Goal: Task Accomplishment & Management: Complete application form

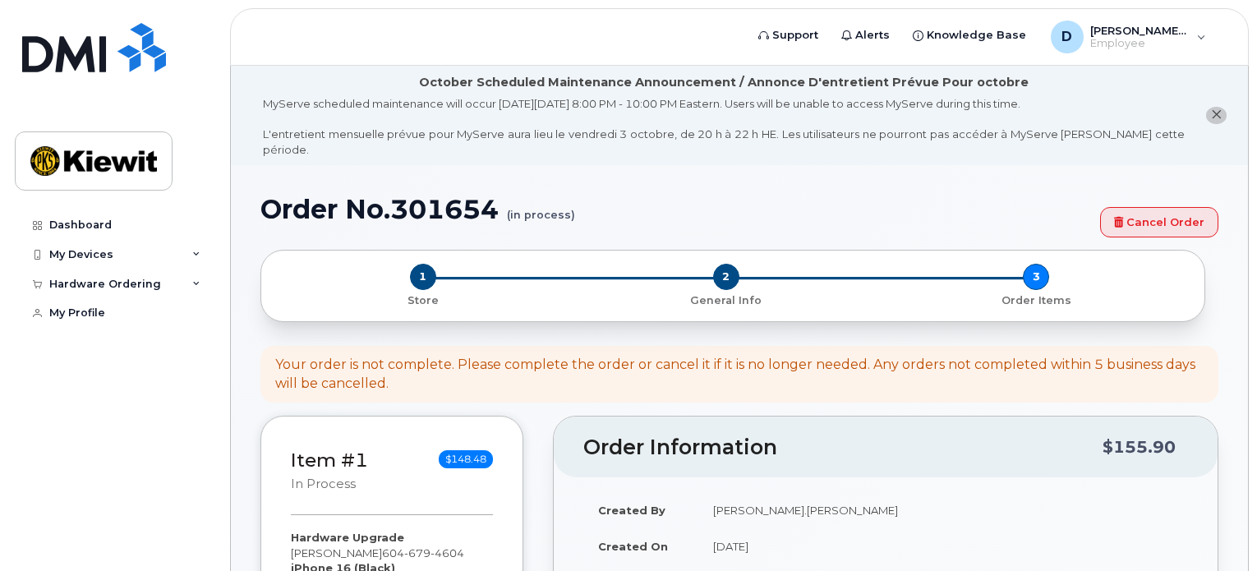
select select "105245"
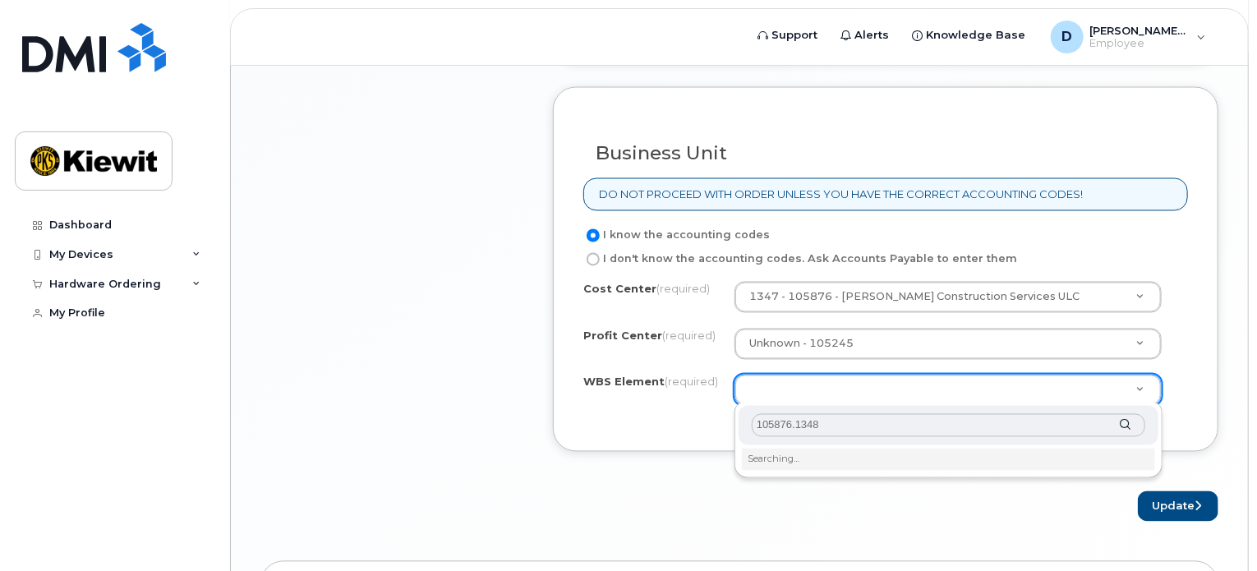
click at [813, 418] on input "105876.1348" at bounding box center [949, 426] width 394 height 24
click at [846, 426] on input "105876.1348" at bounding box center [949, 426] width 394 height 24
click at [990, 449] on li "Searching…" at bounding box center [948, 459] width 413 height 21
click at [868, 452] on li "Searching…" at bounding box center [948, 459] width 413 height 21
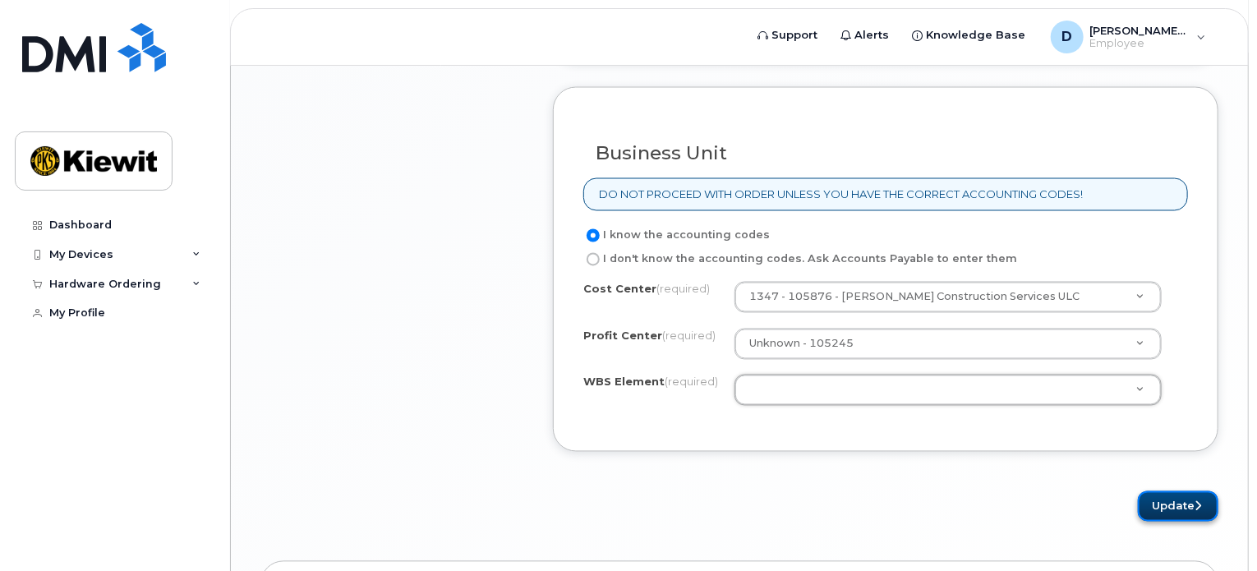
click at [1159, 499] on button "Update" at bounding box center [1178, 506] width 81 height 30
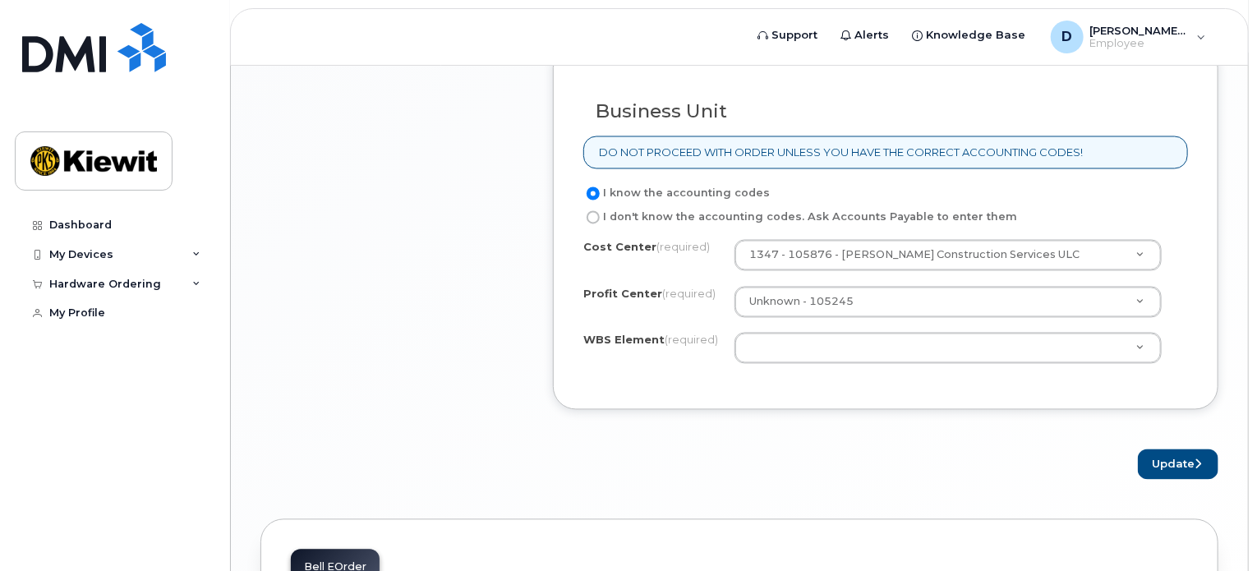
scroll to position [1479, 0]
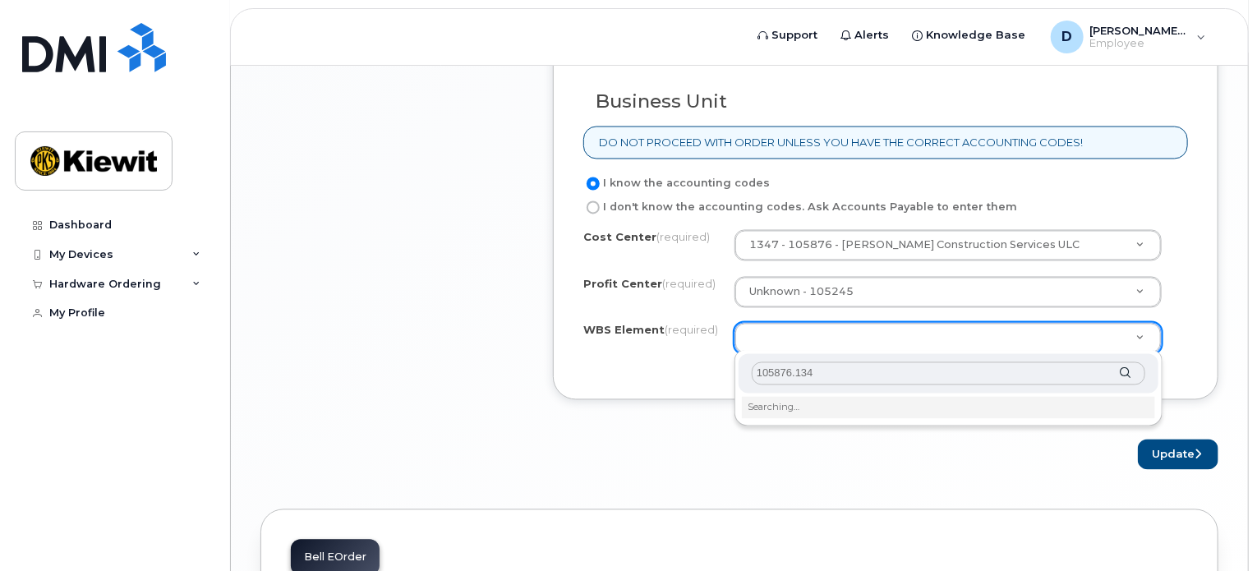
type input "105876.13"
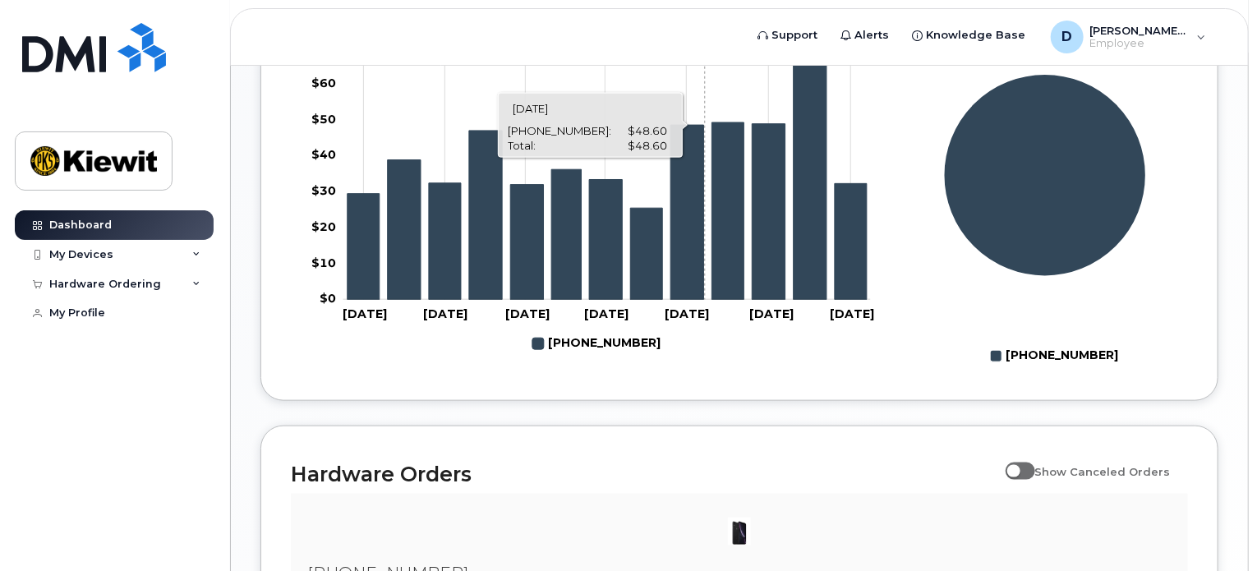
scroll to position [740, 0]
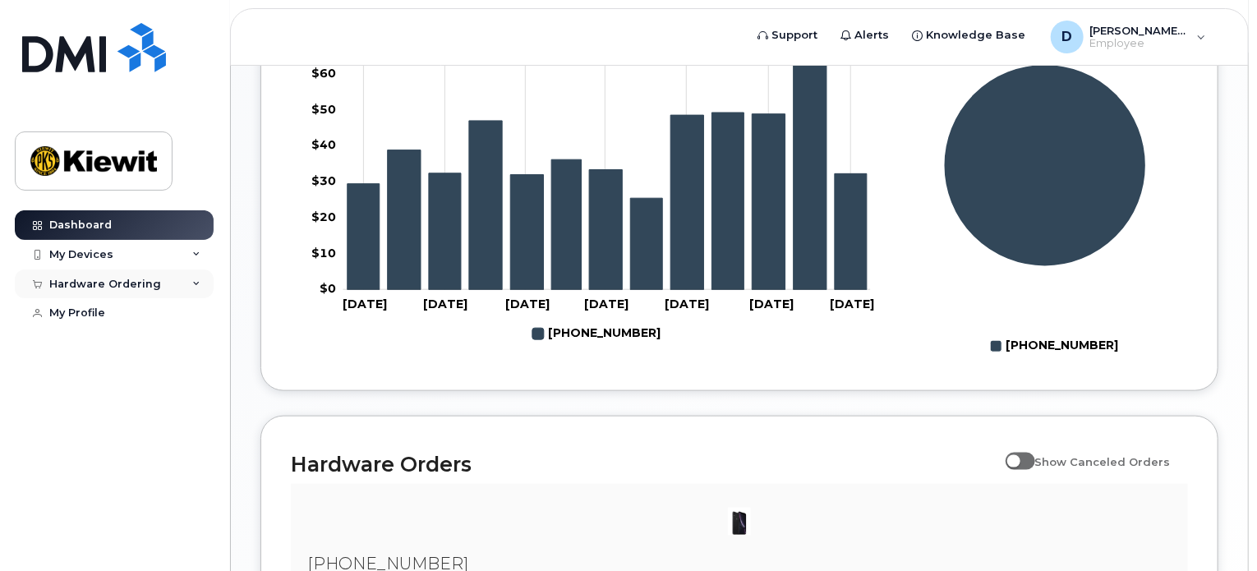
click at [143, 280] on div "Hardware Ordering" at bounding box center [105, 284] width 112 height 13
click at [109, 317] on div "My Orders" at bounding box center [86, 314] width 59 height 15
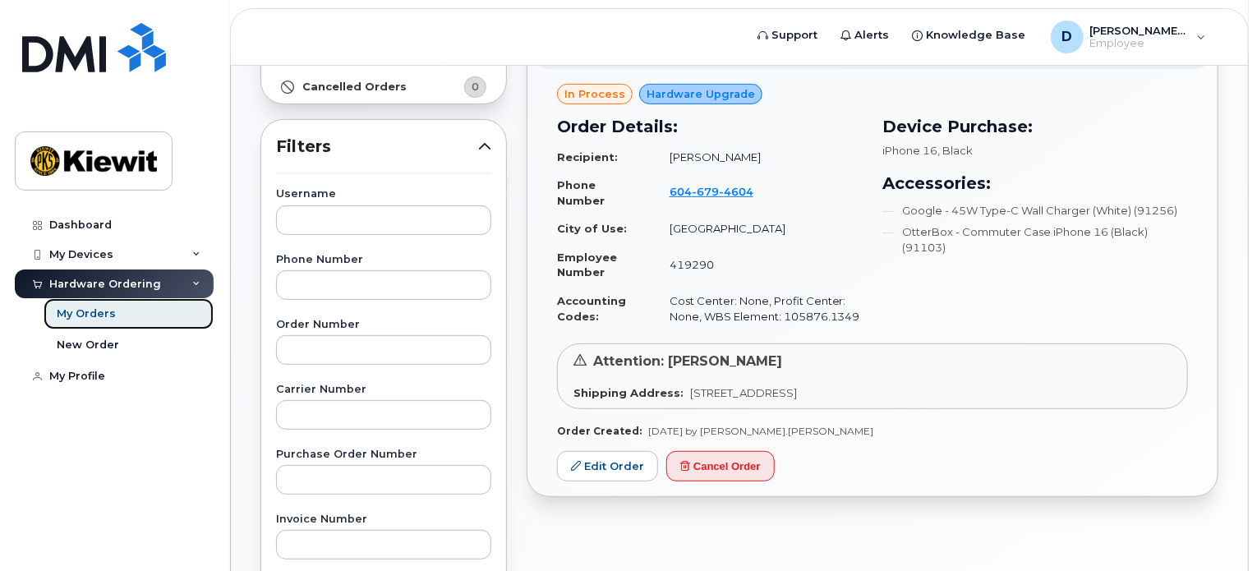
scroll to position [247, 0]
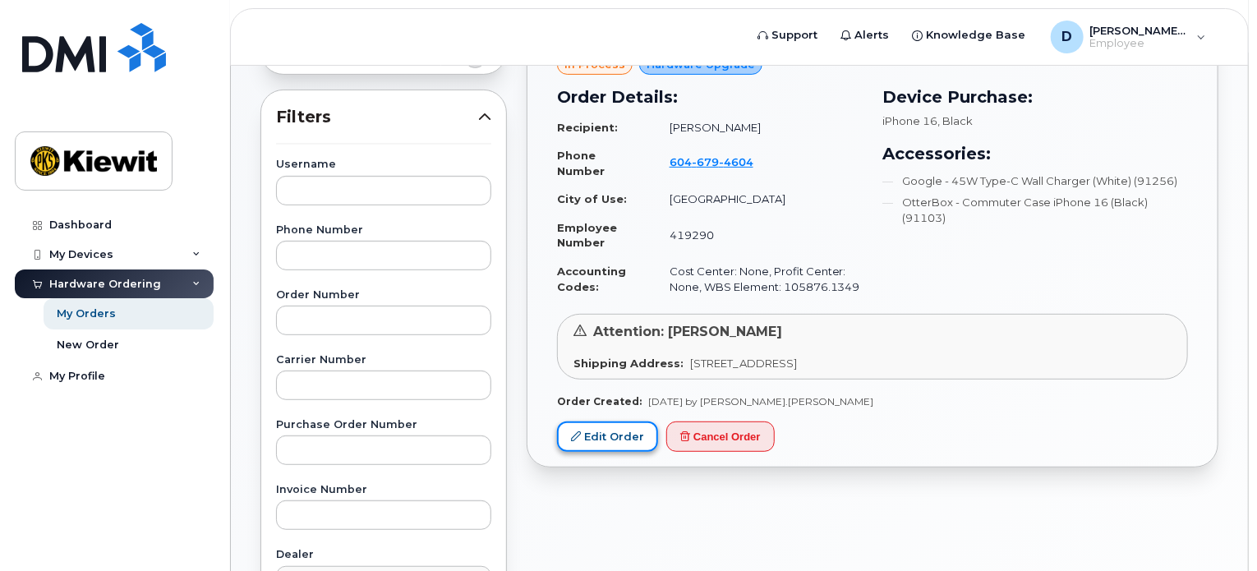
click at [613, 440] on link "Edit Order" at bounding box center [607, 437] width 101 height 30
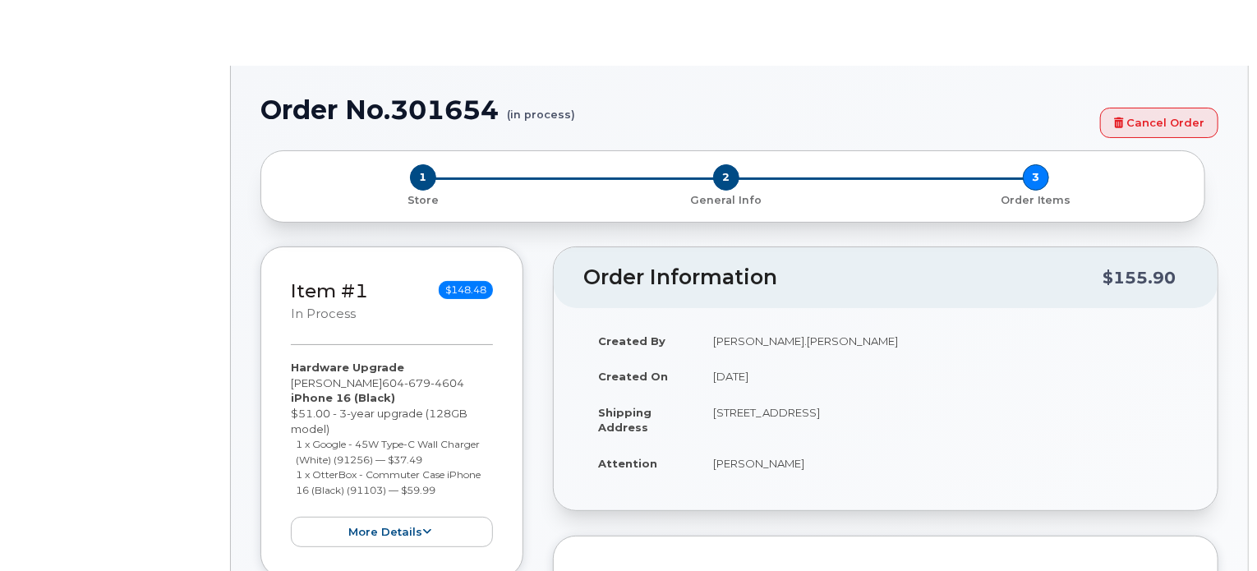
radio input "true"
type input "1055543"
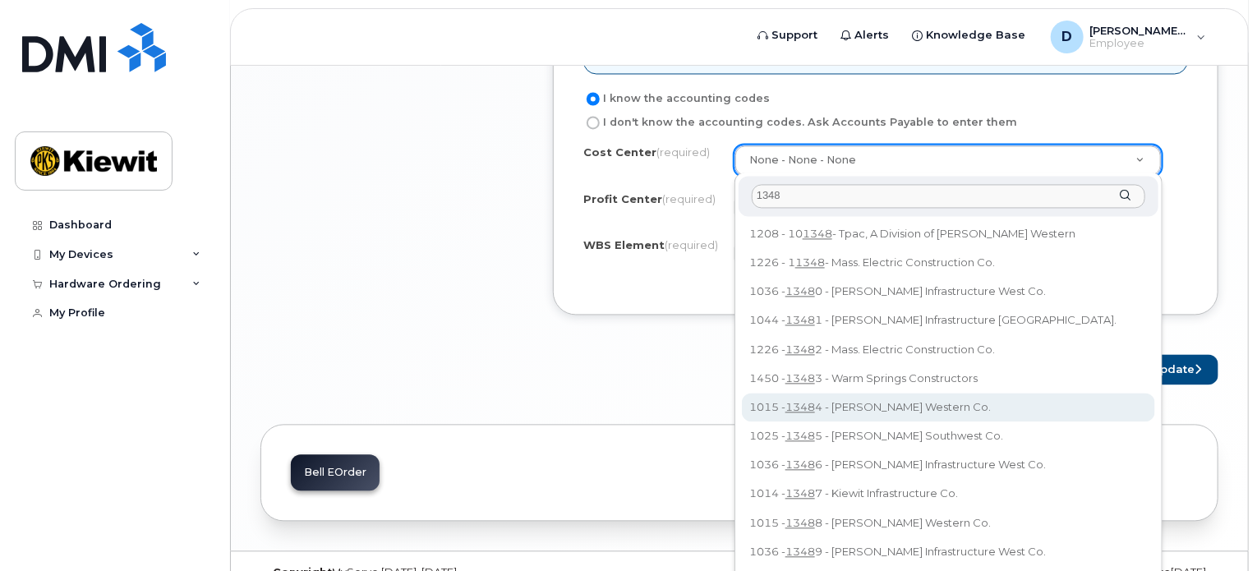
scroll to position [1592, 0]
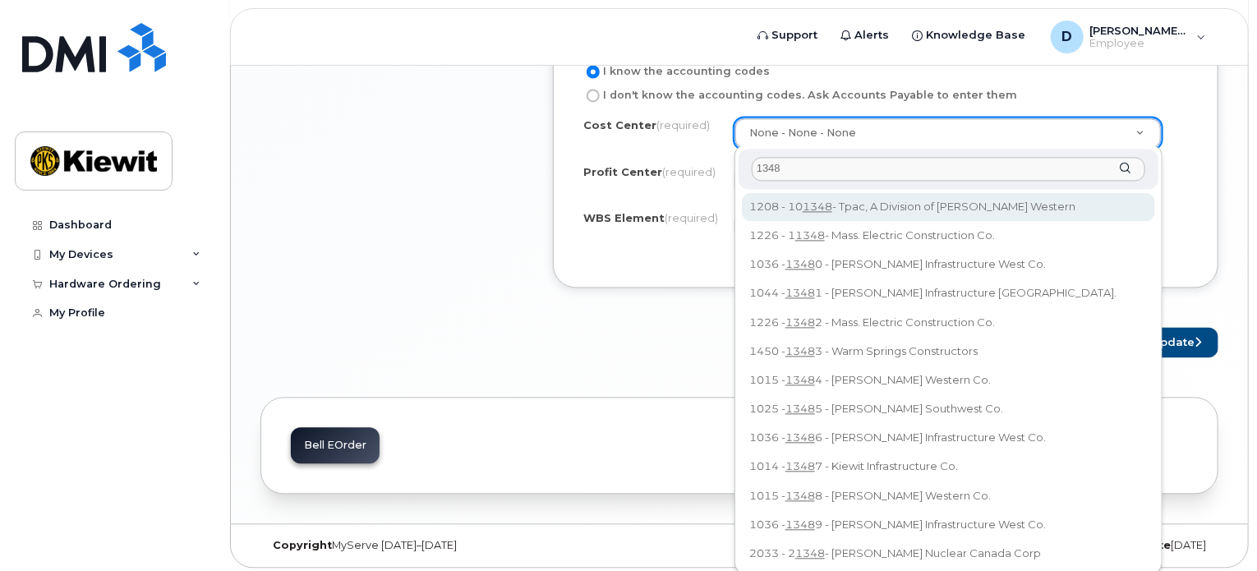
click at [858, 169] on input "1348" at bounding box center [949, 169] width 394 height 24
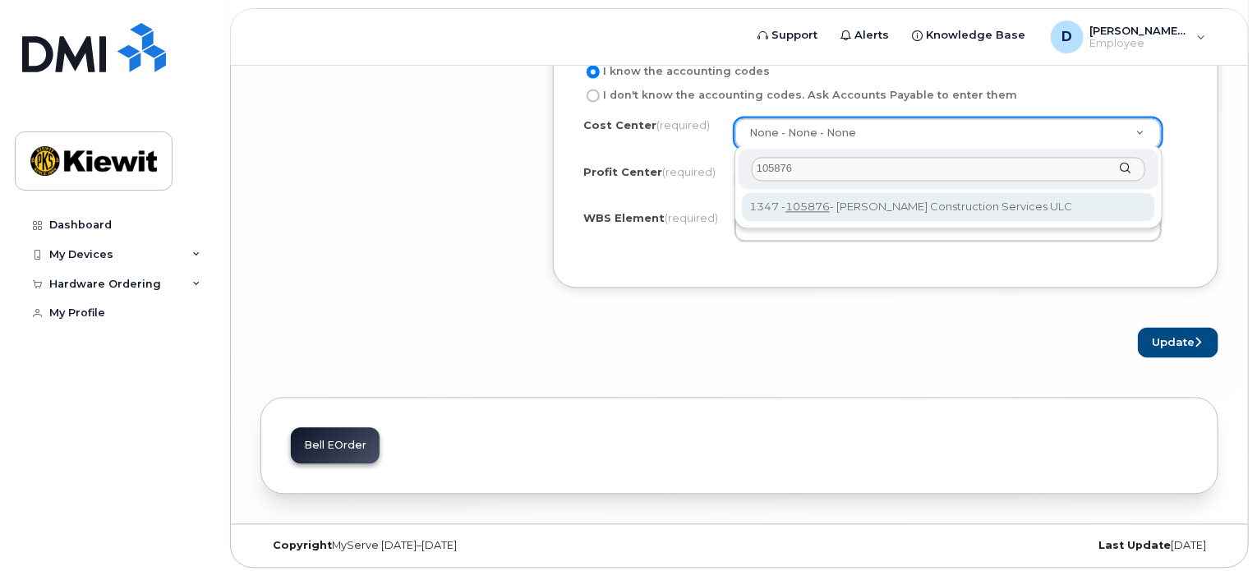
type input "105876"
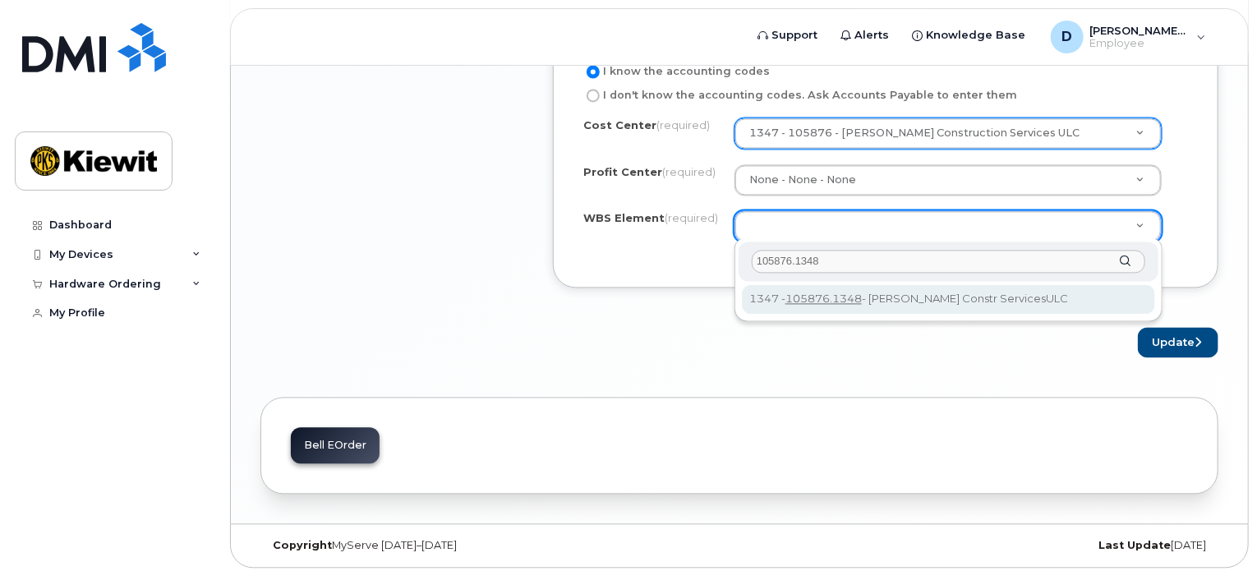
type input "105876.1348"
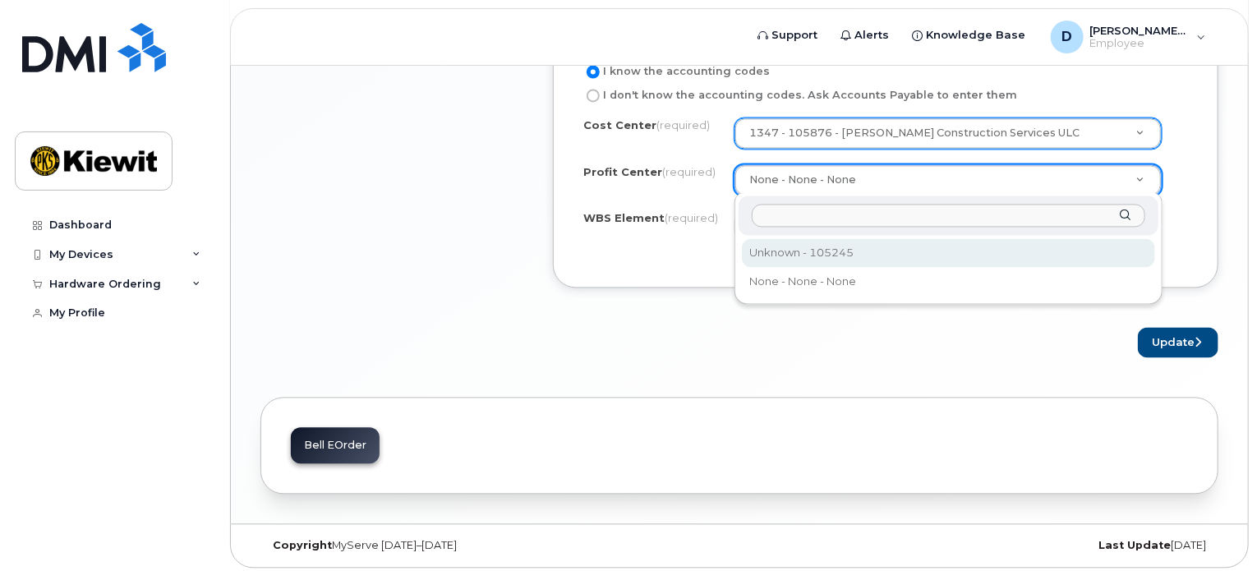
select select "105245"
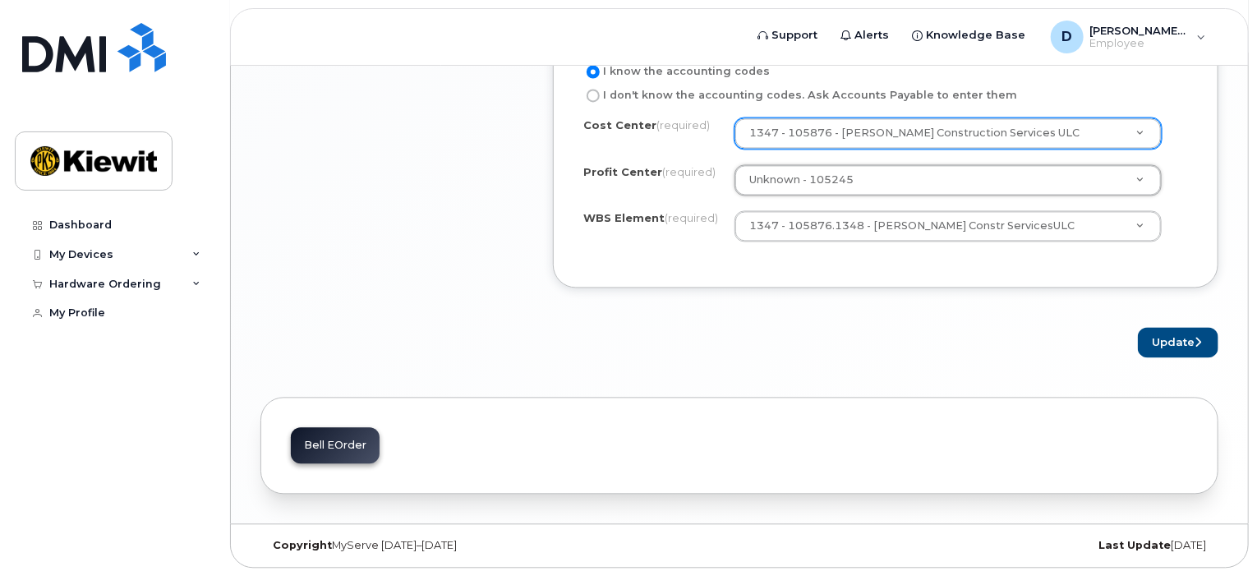
click at [1167, 337] on button "Update" at bounding box center [1178, 342] width 81 height 30
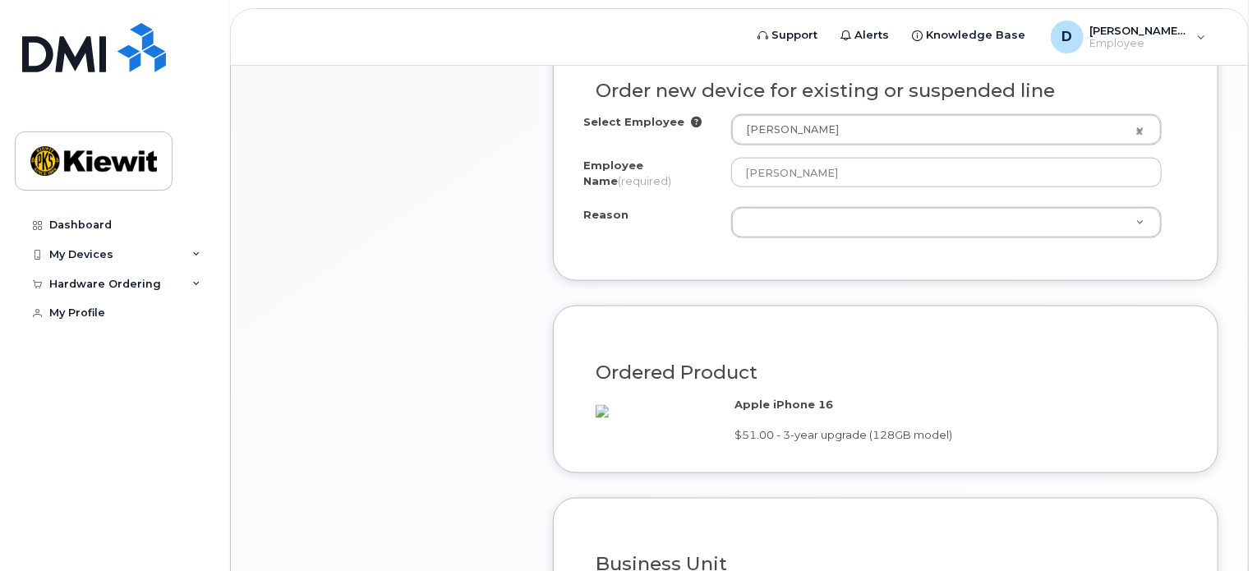
scroll to position [934, 0]
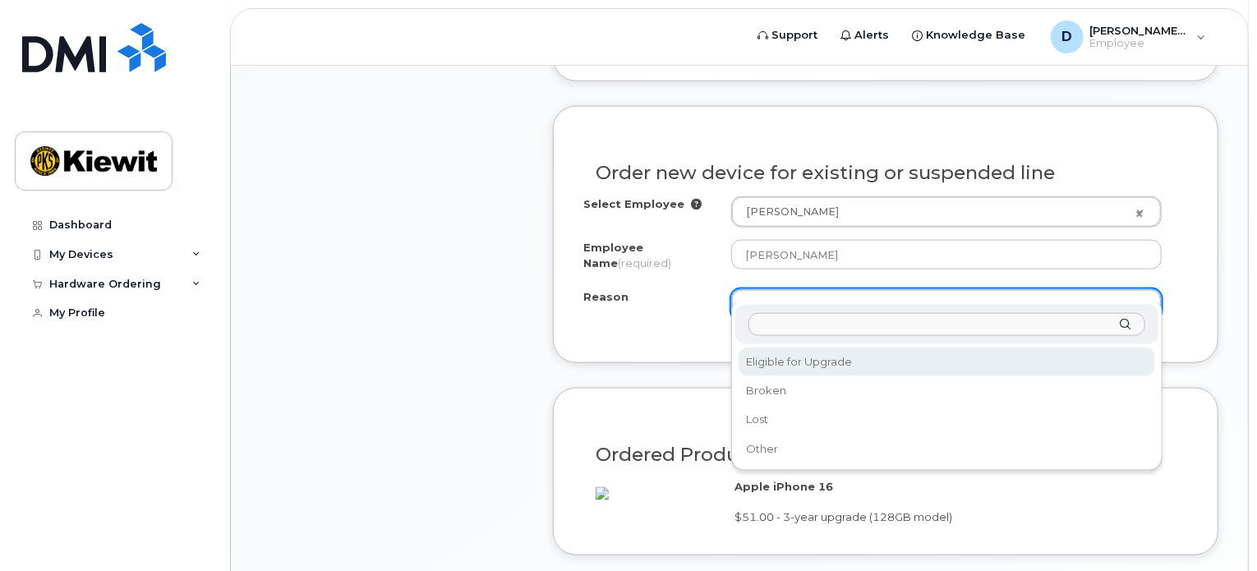
select select "eligible_for_upgrade"
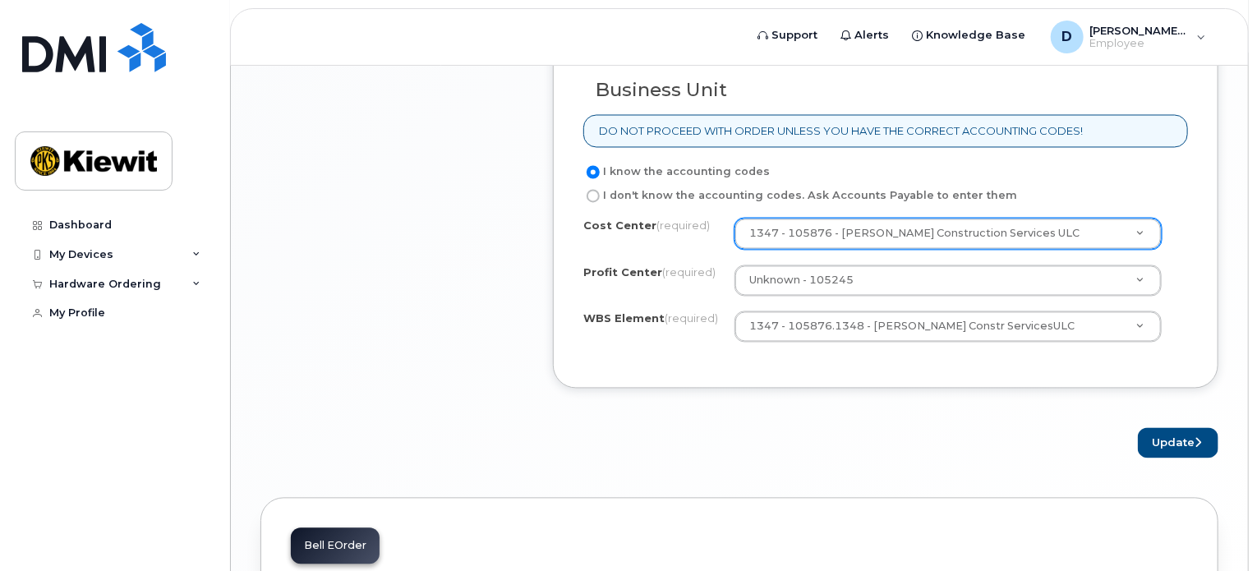
scroll to position [1592, 0]
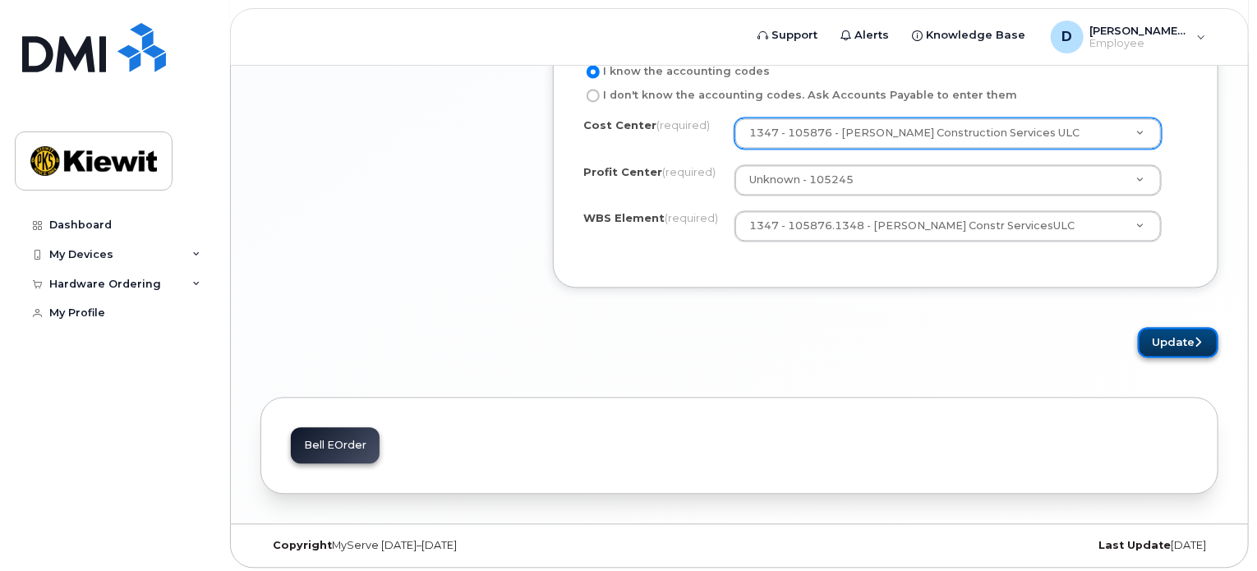
click at [1173, 346] on button "Update" at bounding box center [1178, 342] width 81 height 30
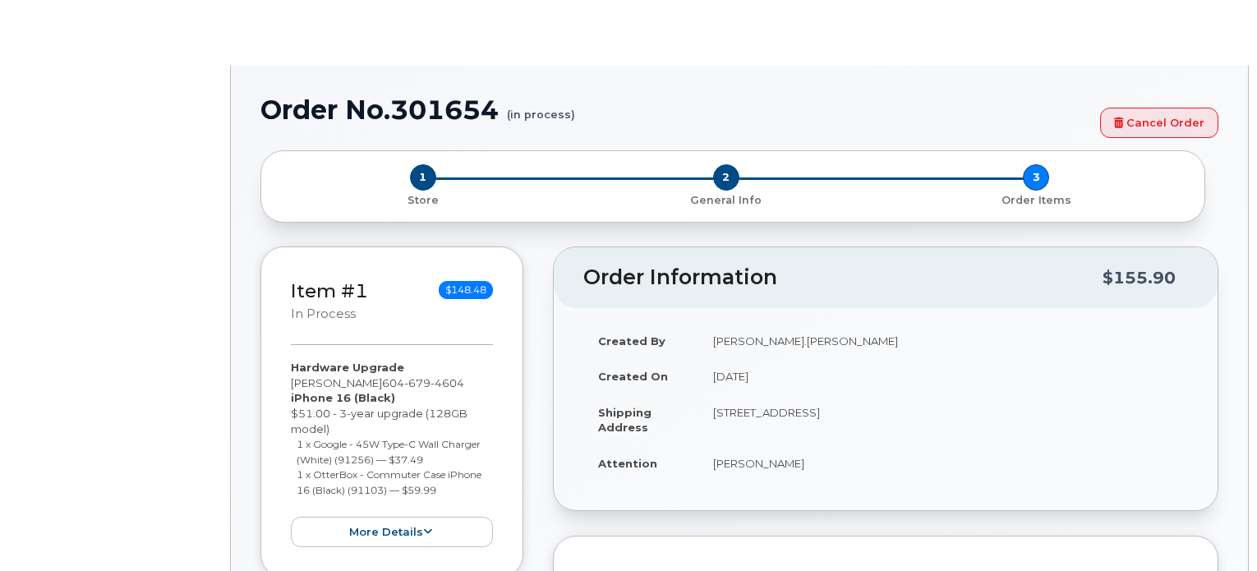
type input "1055543"
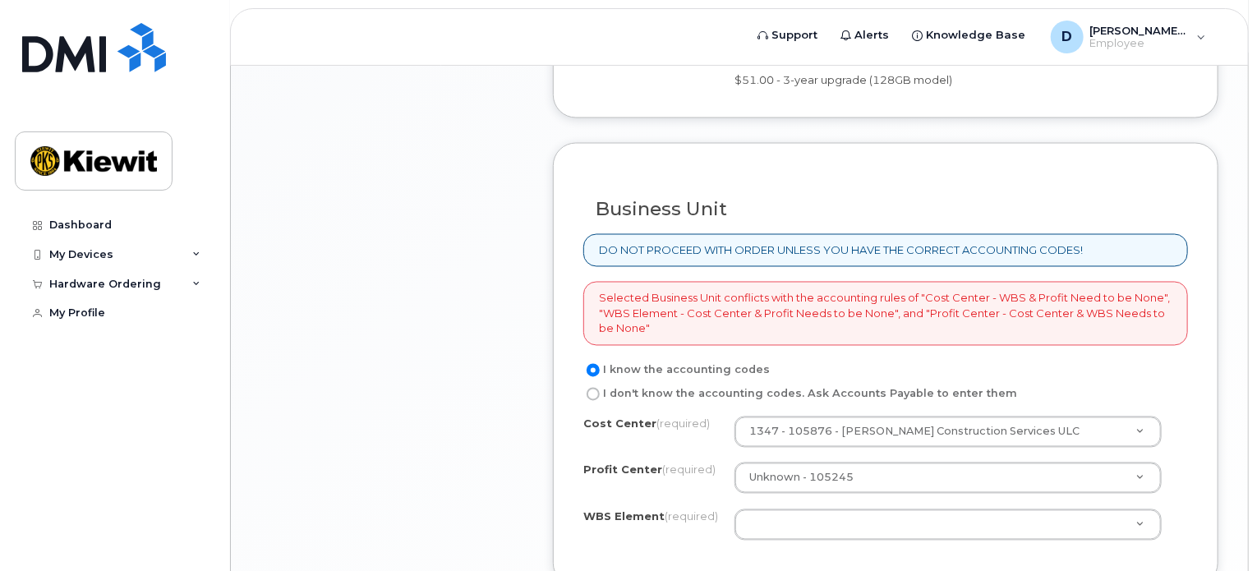
scroll to position [1397, 0]
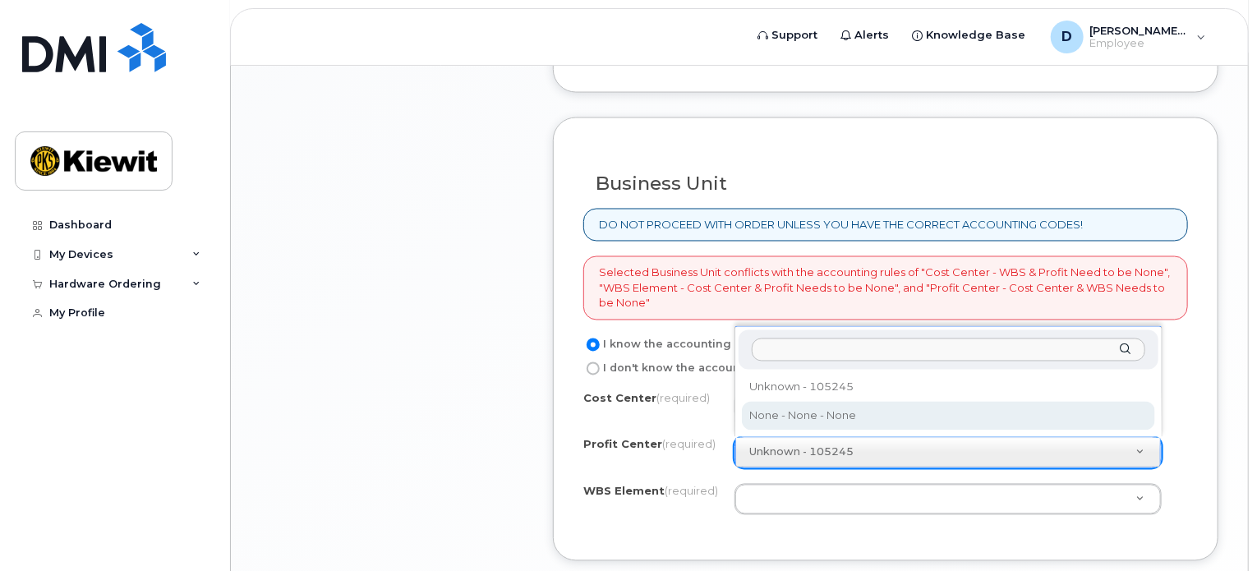
select select "None"
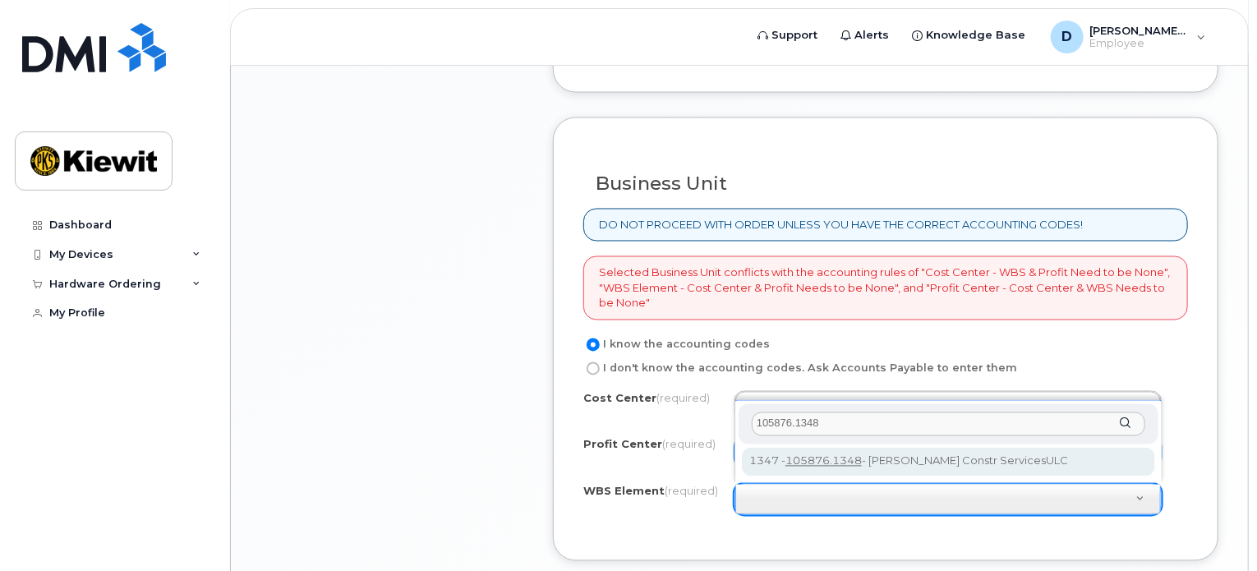
type input "105876.1348"
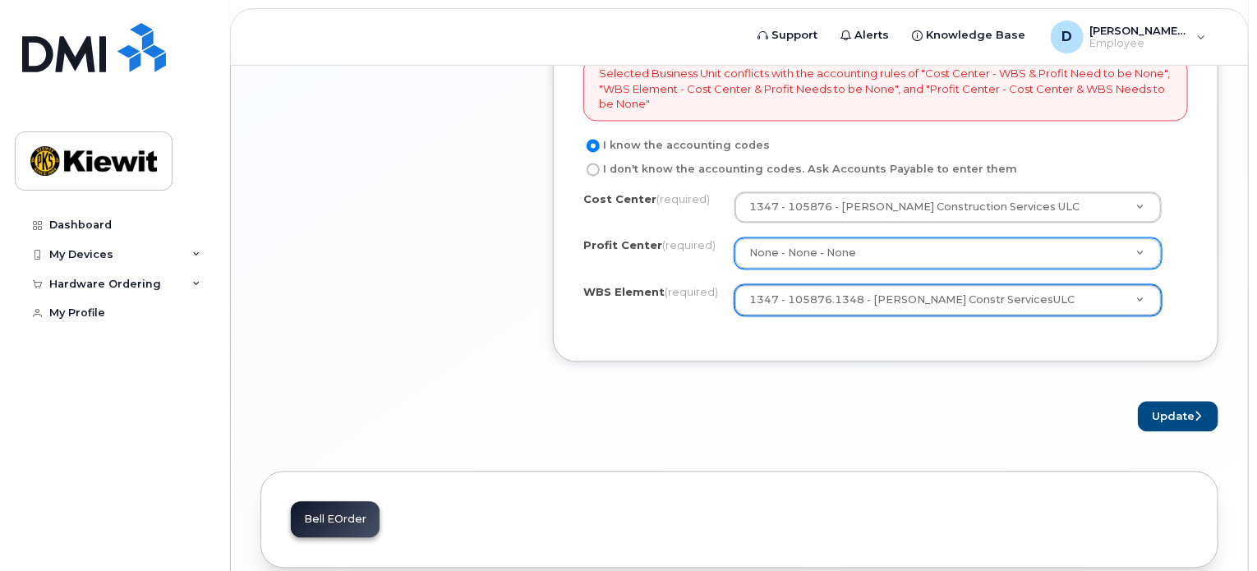
scroll to position [1643, 0]
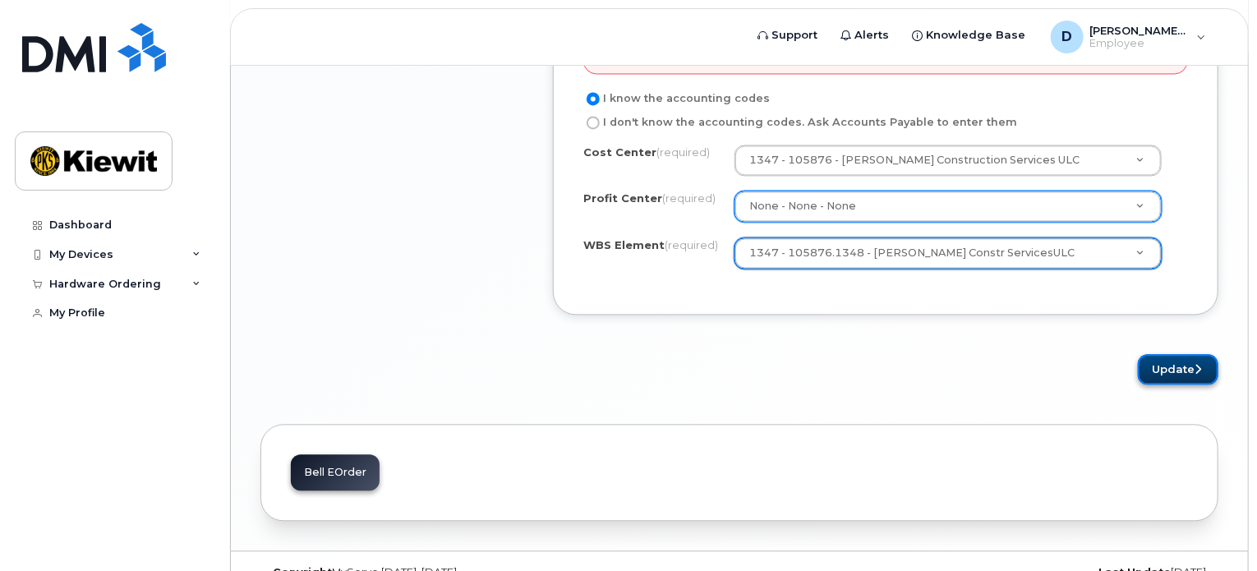
click at [1164, 366] on button "Update" at bounding box center [1178, 369] width 81 height 30
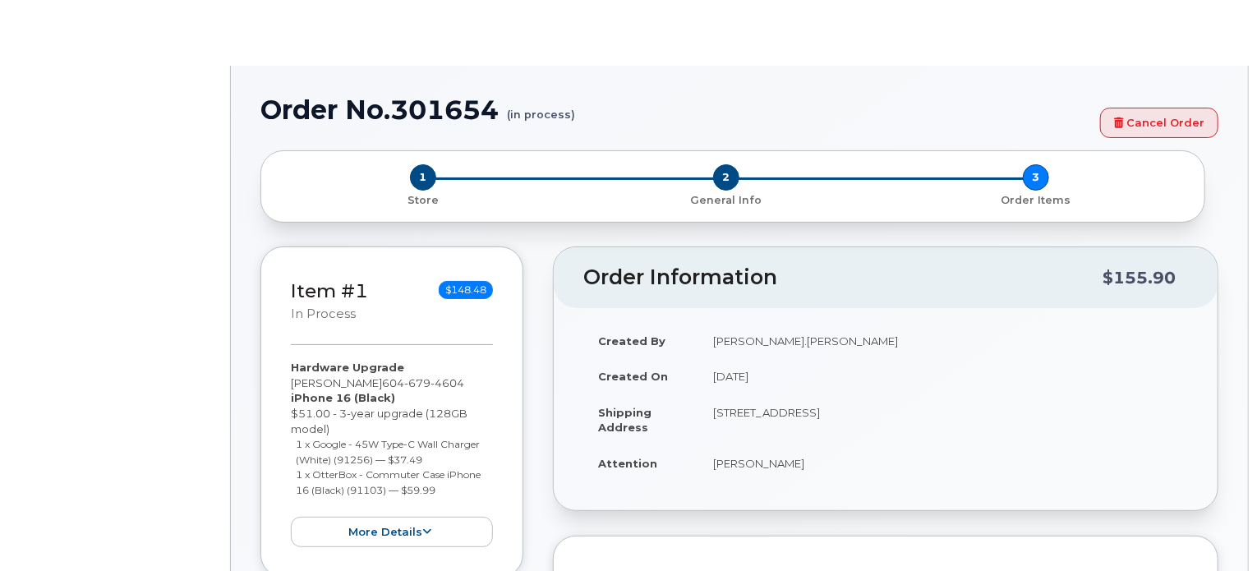
select select "eligible_for_upgrade"
radio input "true"
type input "1055543"
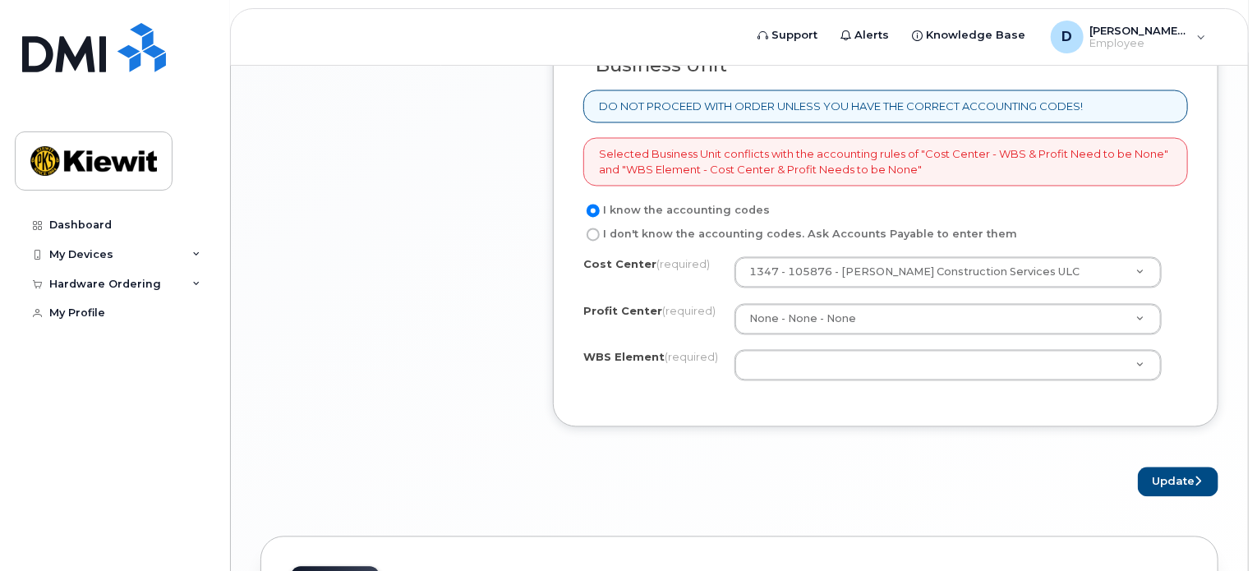
scroll to position [1564, 0]
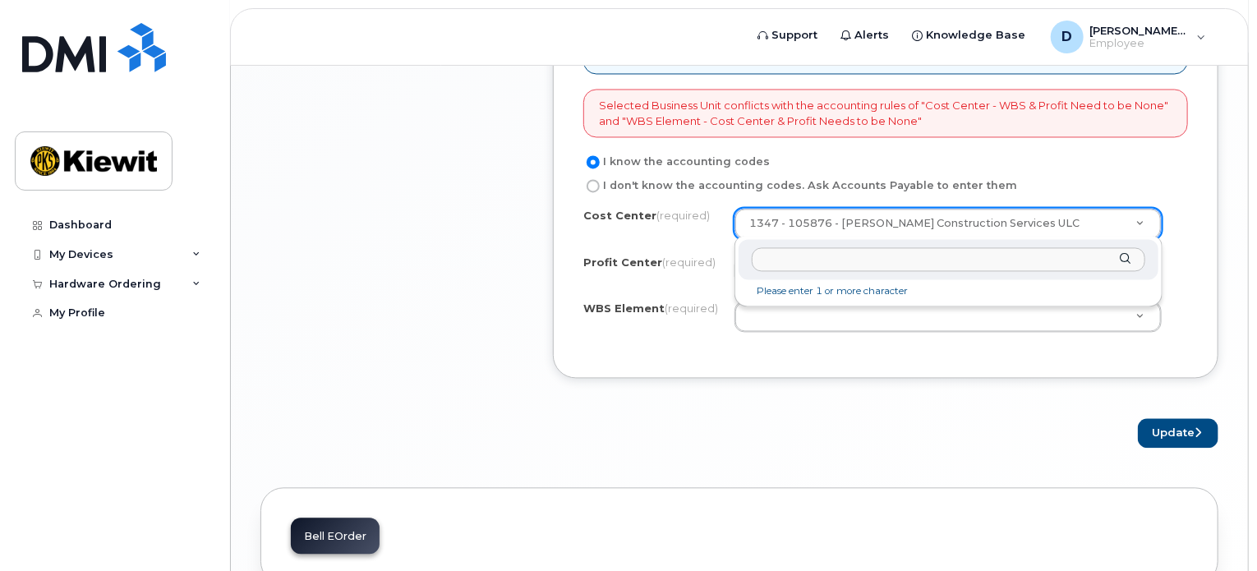
click at [903, 260] on input "text" at bounding box center [949, 260] width 394 height 24
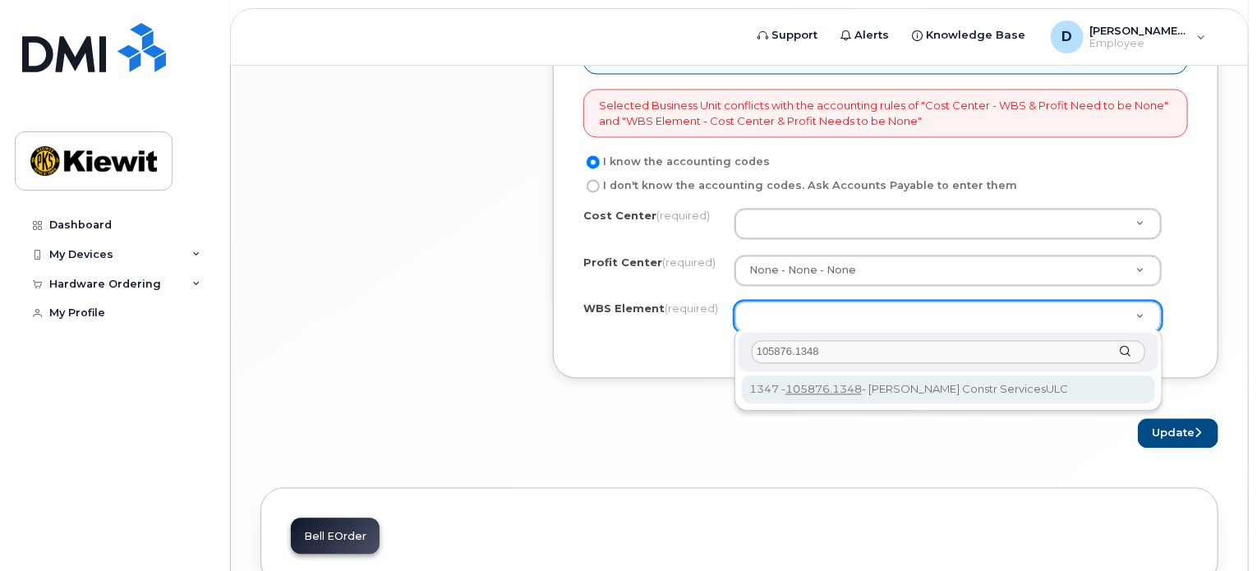
type input "105876.1348"
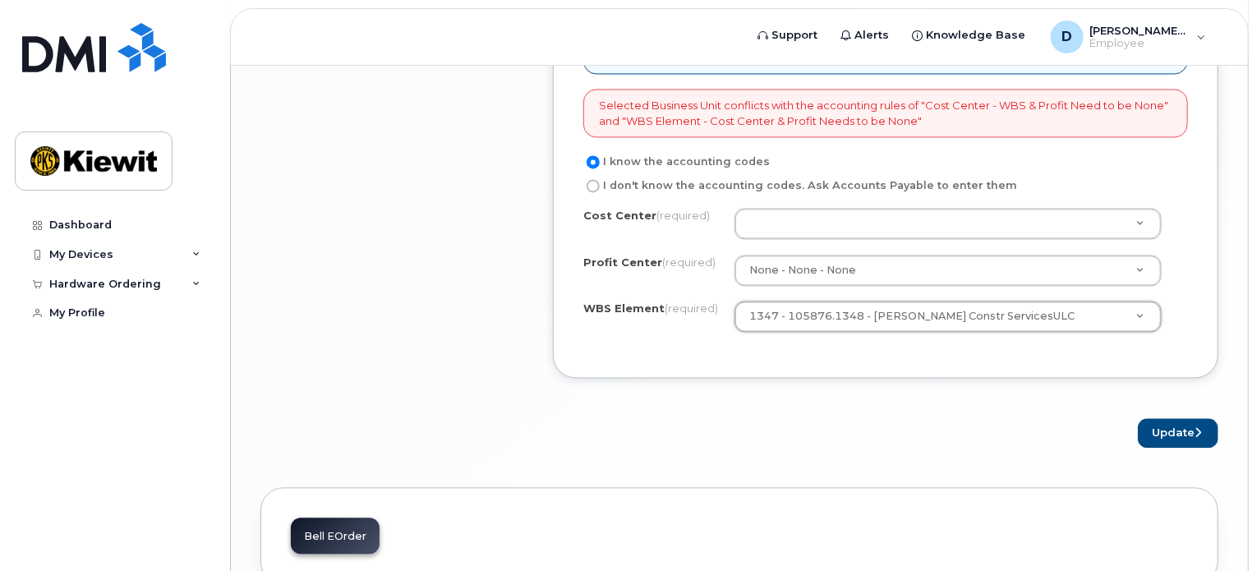
click at [788, 443] on div "Update" at bounding box center [886, 434] width 666 height 30
click at [1178, 435] on button "Update" at bounding box center [1178, 434] width 81 height 30
click at [863, 419] on div "Update" at bounding box center [886, 434] width 666 height 30
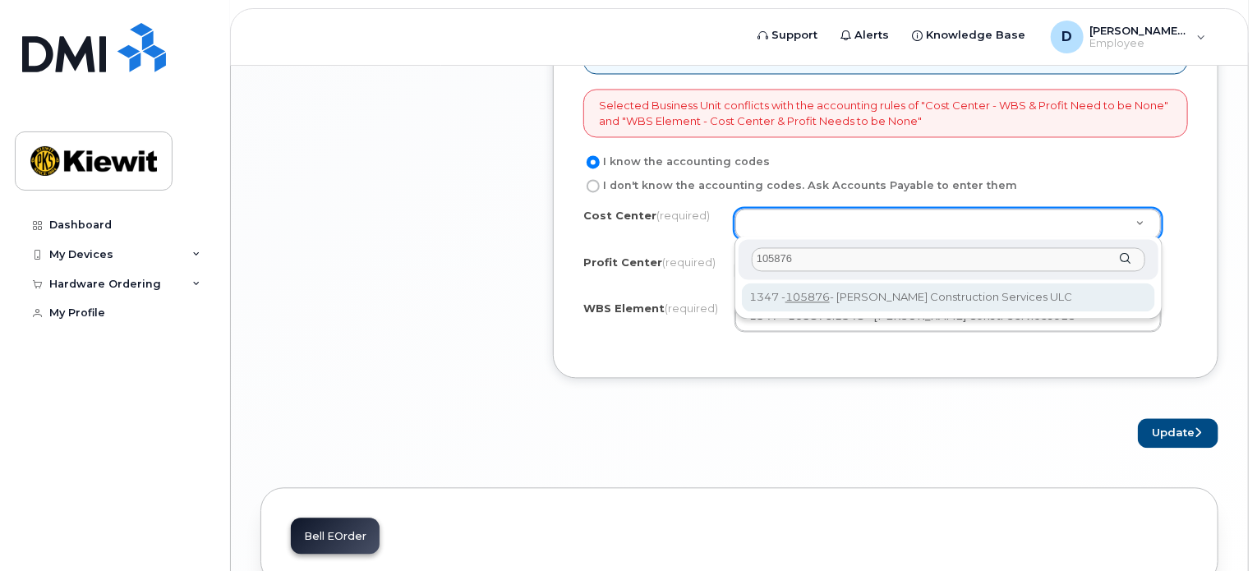
type input "105876"
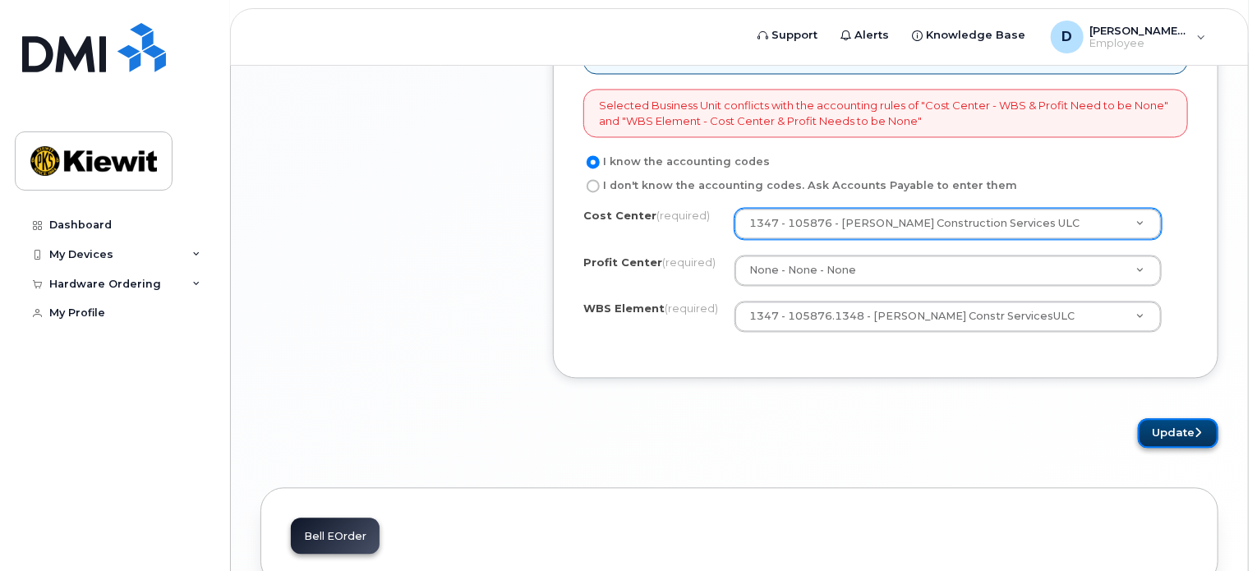
click at [1189, 430] on button "Update" at bounding box center [1178, 434] width 81 height 30
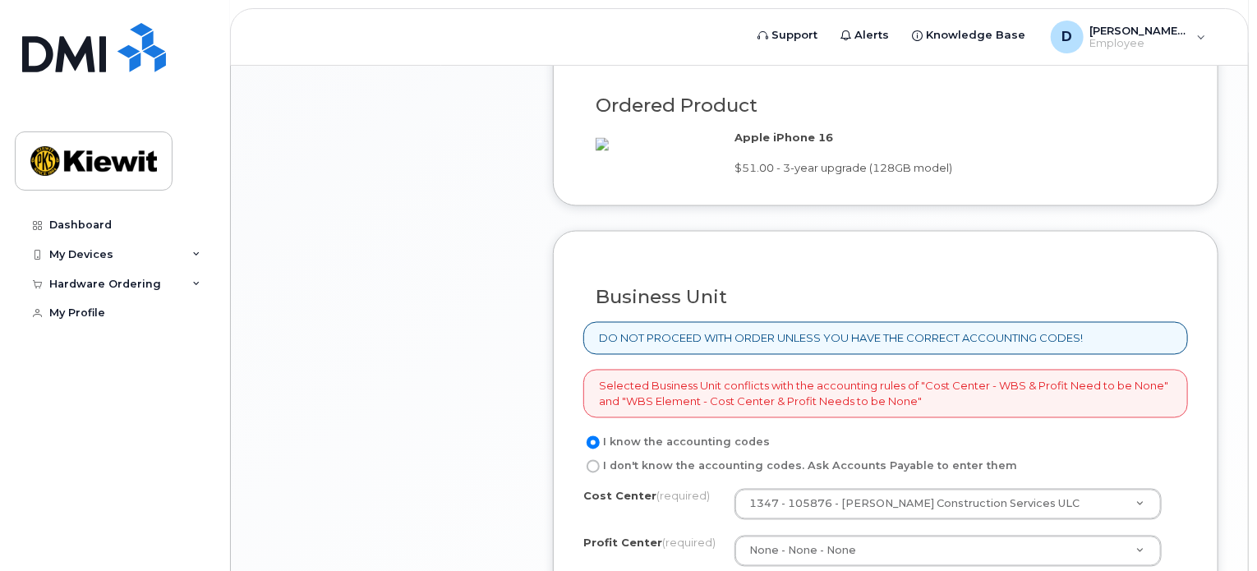
scroll to position [1561, 0]
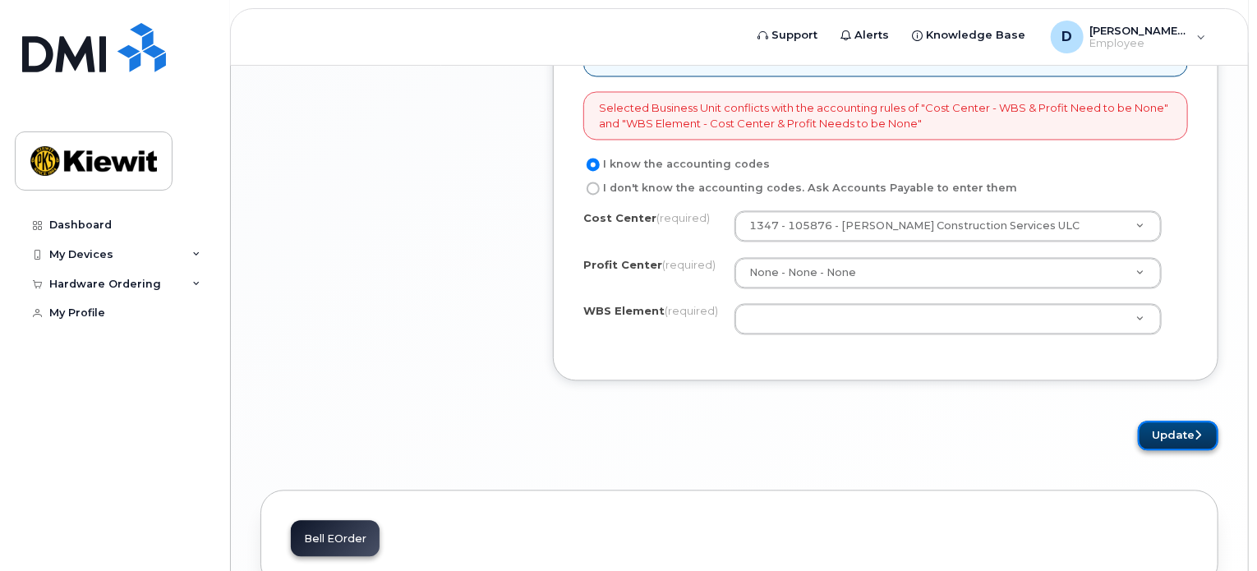
click at [1190, 425] on button "Update" at bounding box center [1178, 437] width 81 height 30
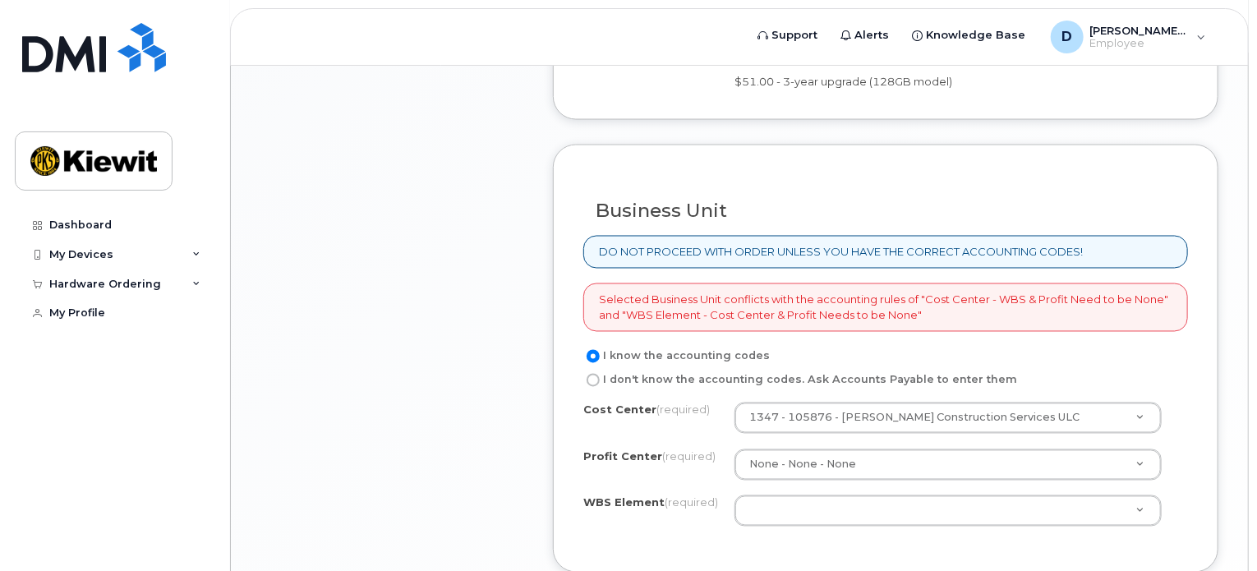
scroll to position [1397, 0]
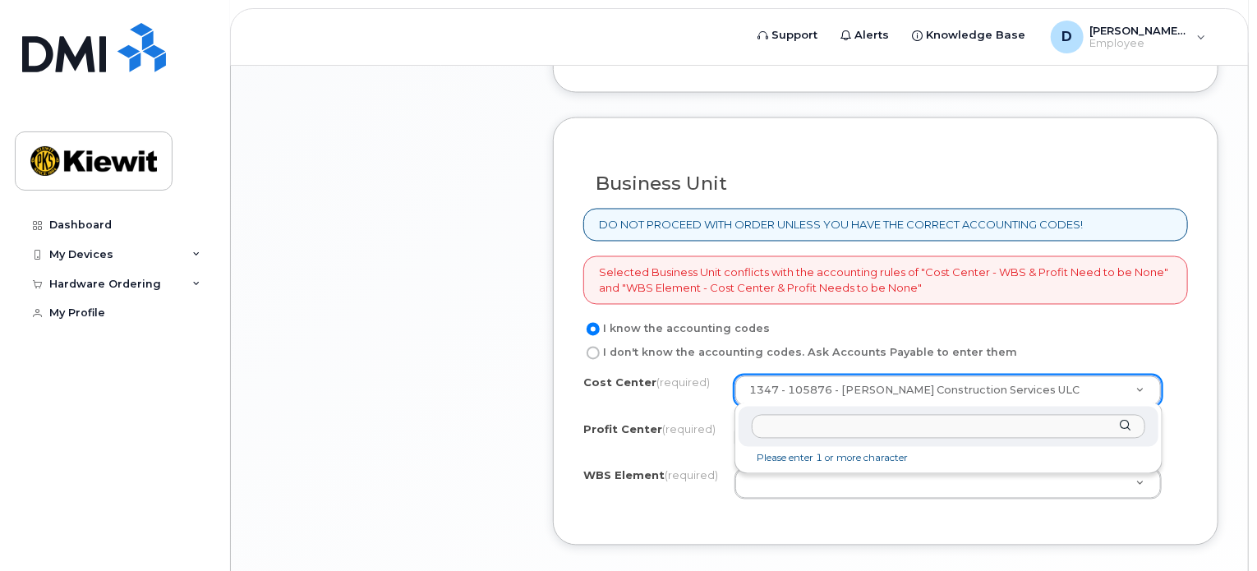
type input "0"
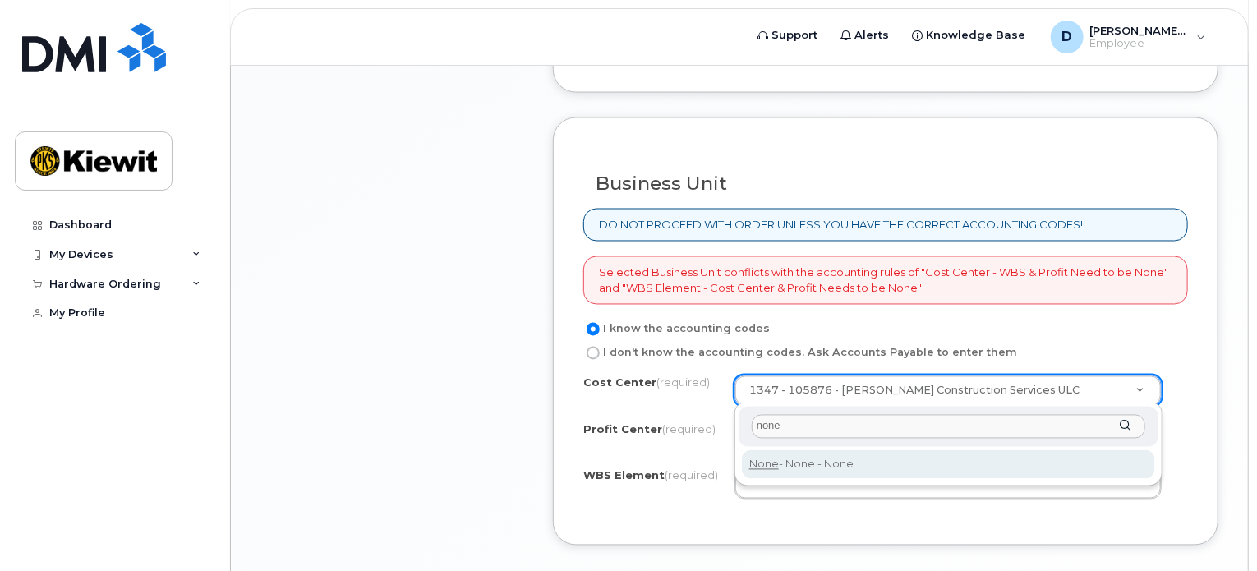
type input "none"
type input "None"
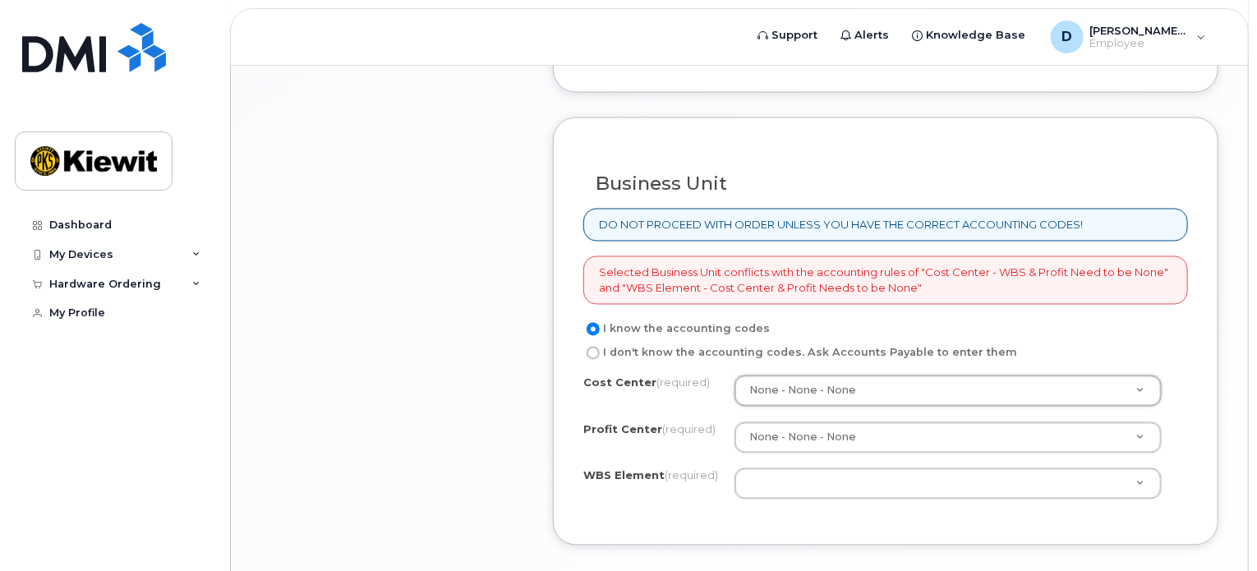
click at [924, 519] on div "Business Unit DO NOT PROCEED WITH ORDER UNLESS YOU HAVE THE CORRECT ACCOUNTING …" at bounding box center [886, 332] width 666 height 428
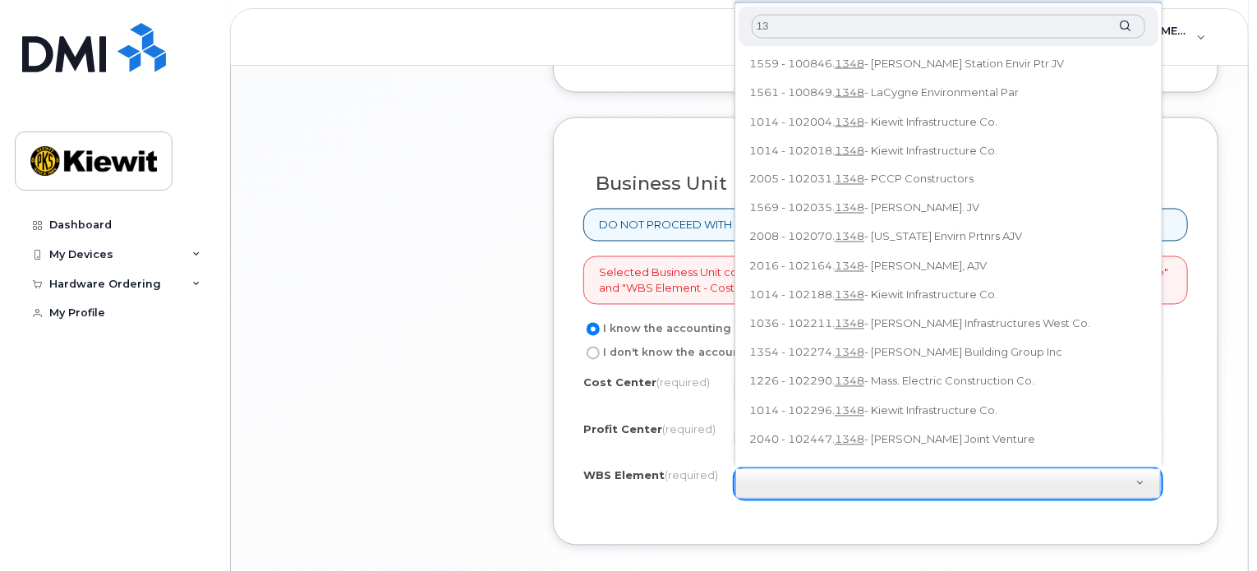
type input "1"
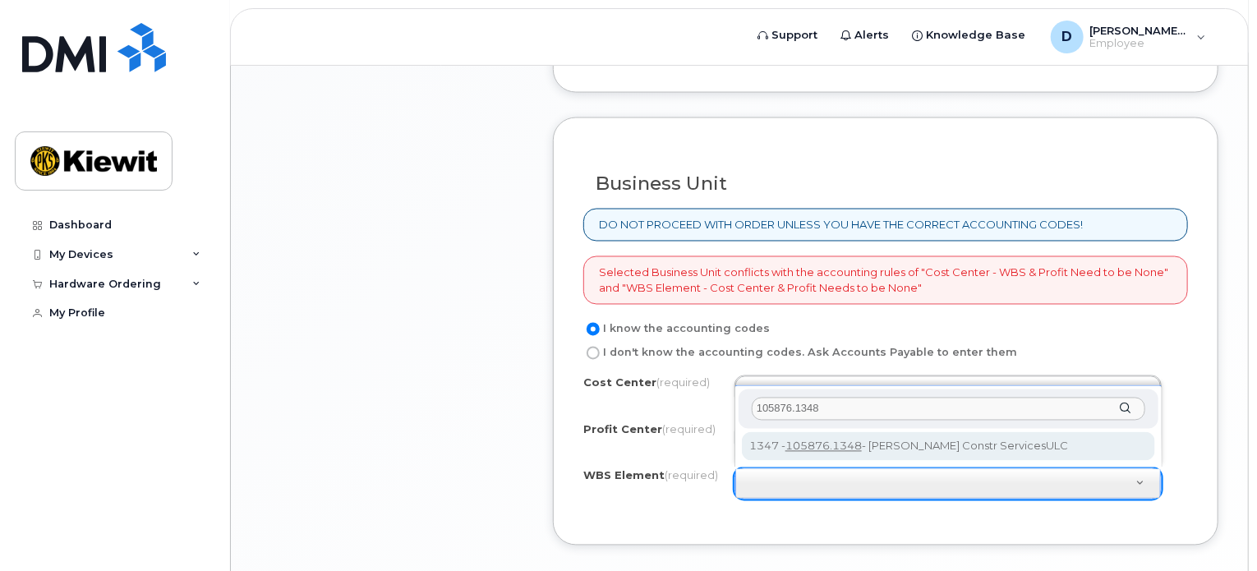
type input "105876.1348"
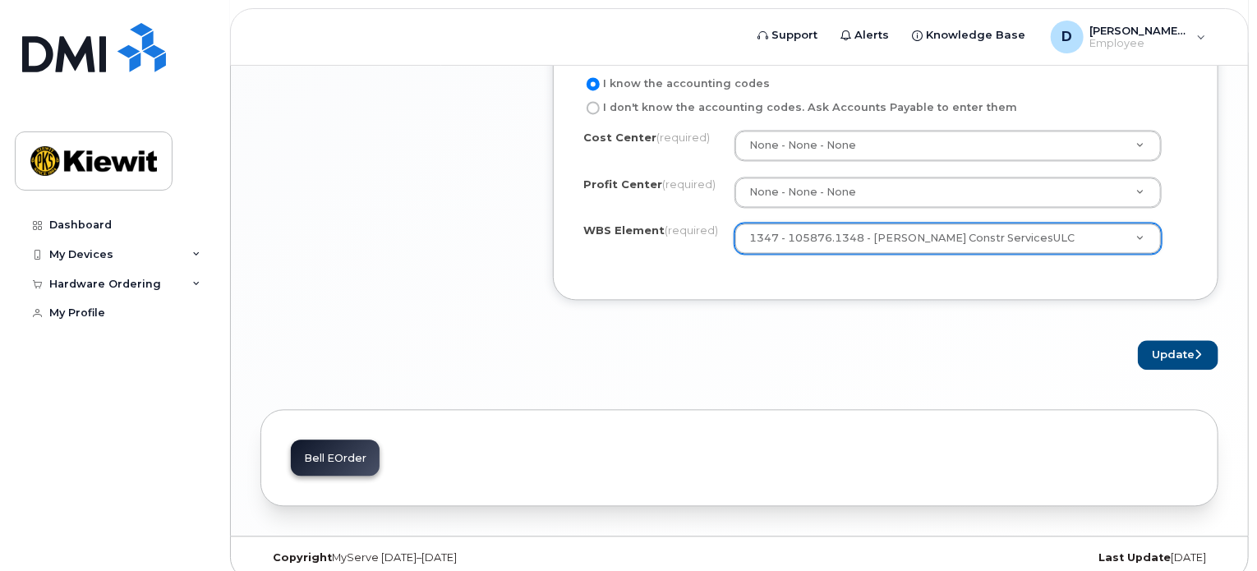
scroll to position [1643, 0]
click at [1163, 348] on button "Update" at bounding box center [1178, 354] width 81 height 30
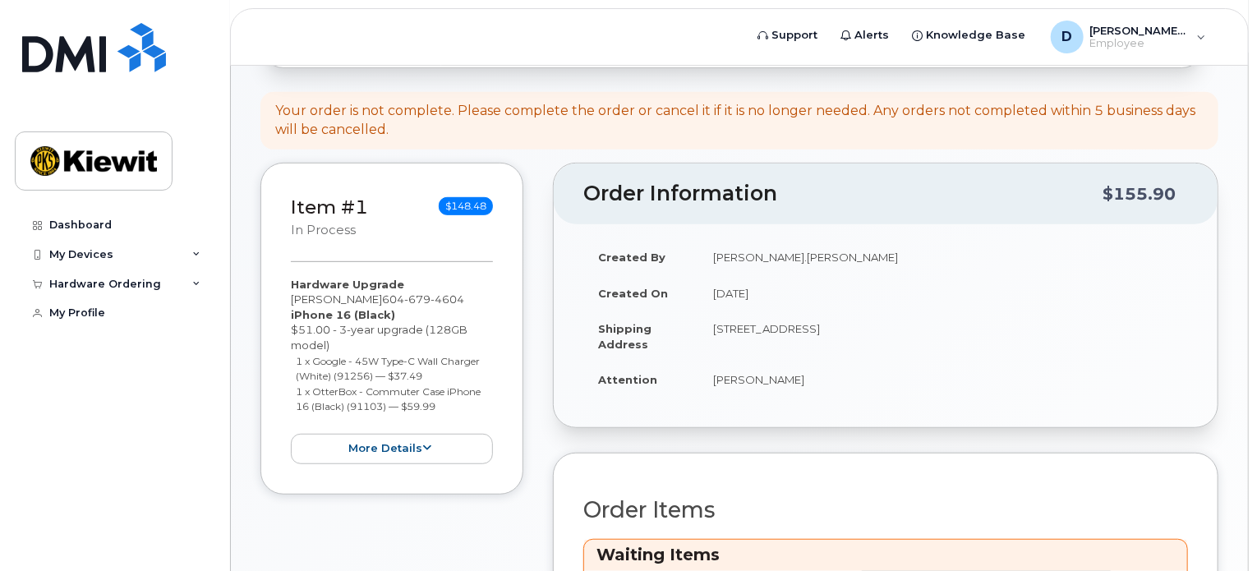
scroll to position [652, 0]
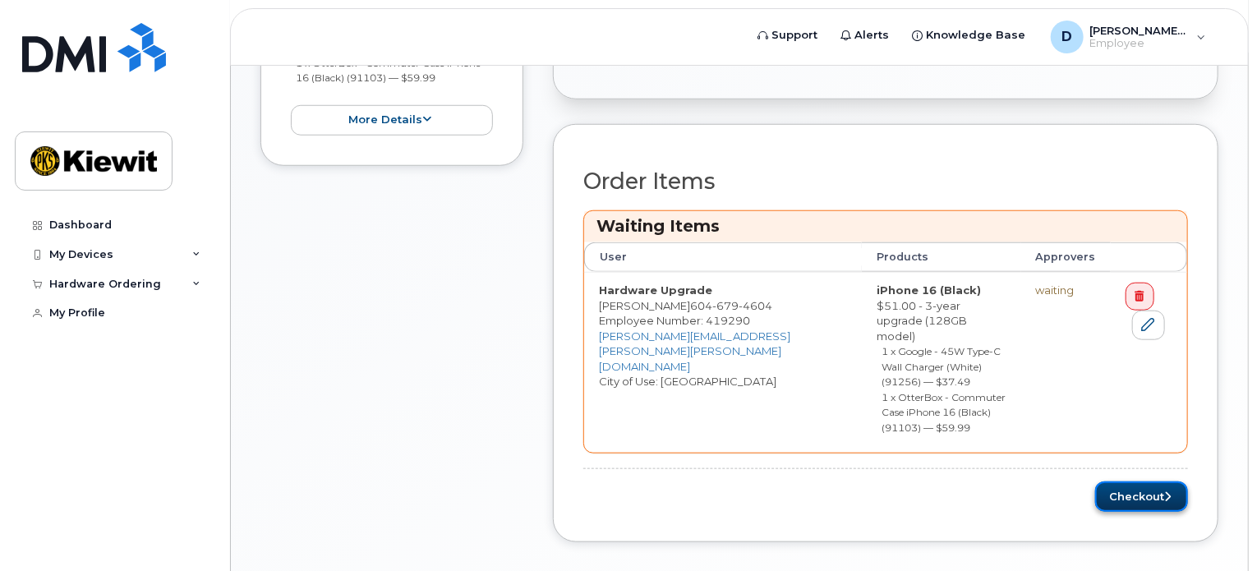
click at [1141, 482] on button "Checkout" at bounding box center [1141, 497] width 93 height 30
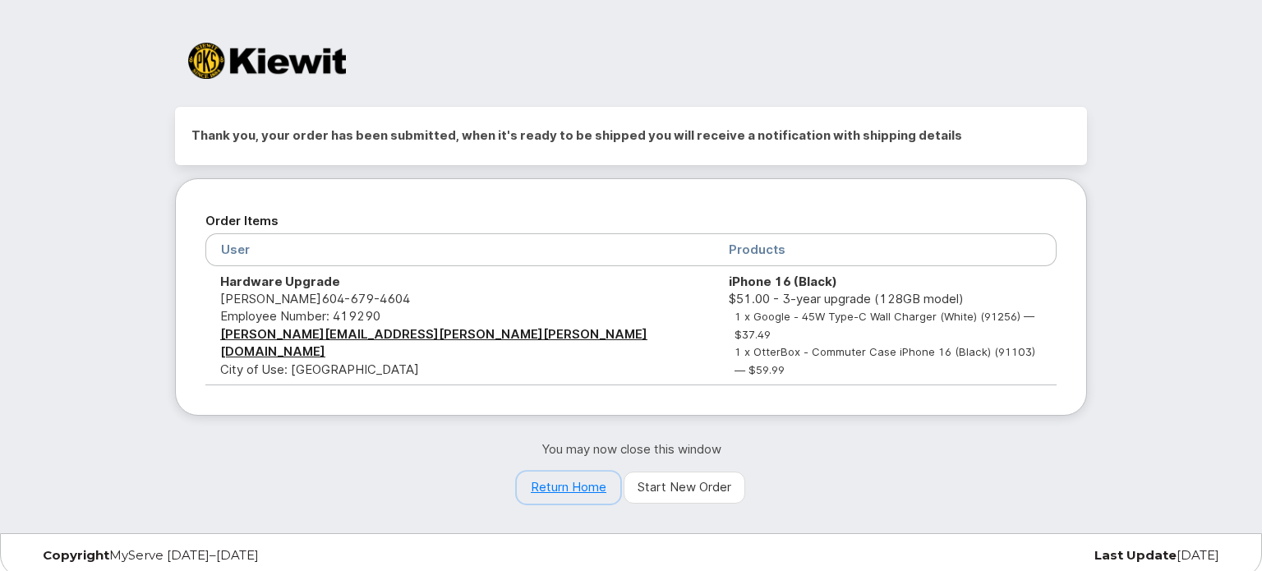
drag, startPoint x: 533, startPoint y: 463, endPoint x: 545, endPoint y: 458, distance: 12.9
click at [533, 472] on link "Return Home" at bounding box center [569, 488] width 104 height 33
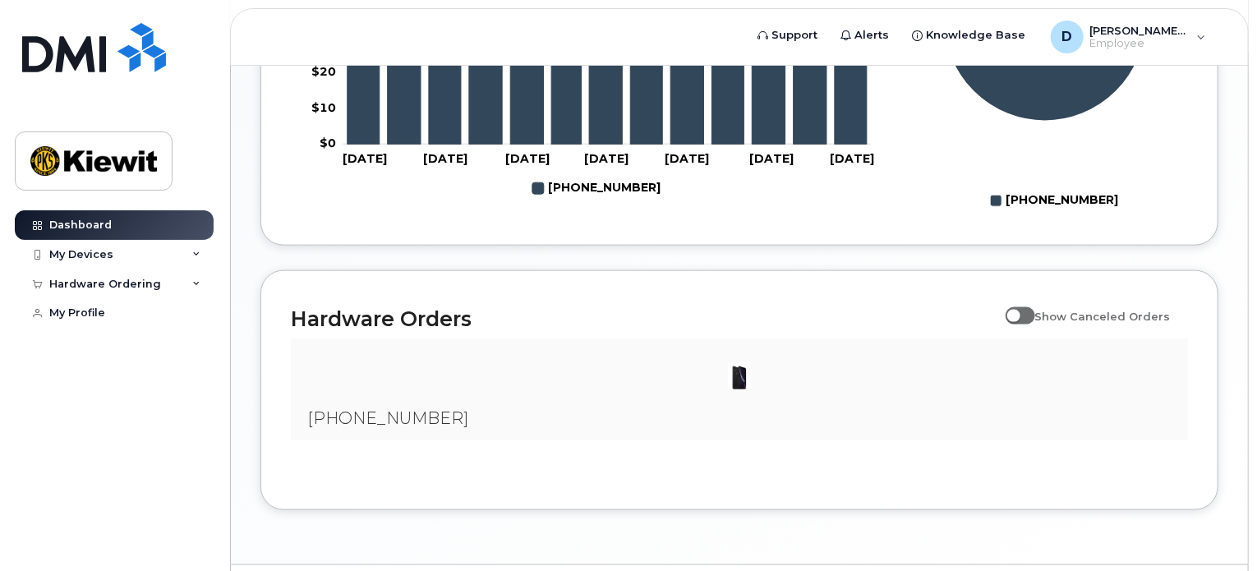
scroll to position [943, 0]
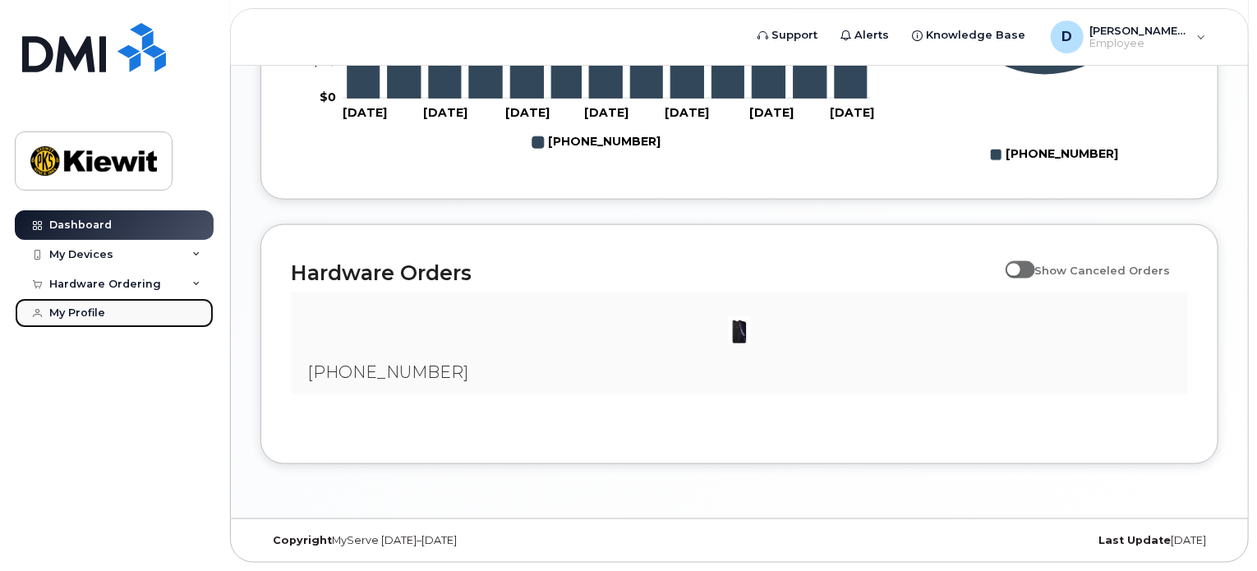
click at [83, 313] on div "My Profile" at bounding box center [77, 313] width 56 height 13
